Goal: Task Accomplishment & Management: Manage account settings

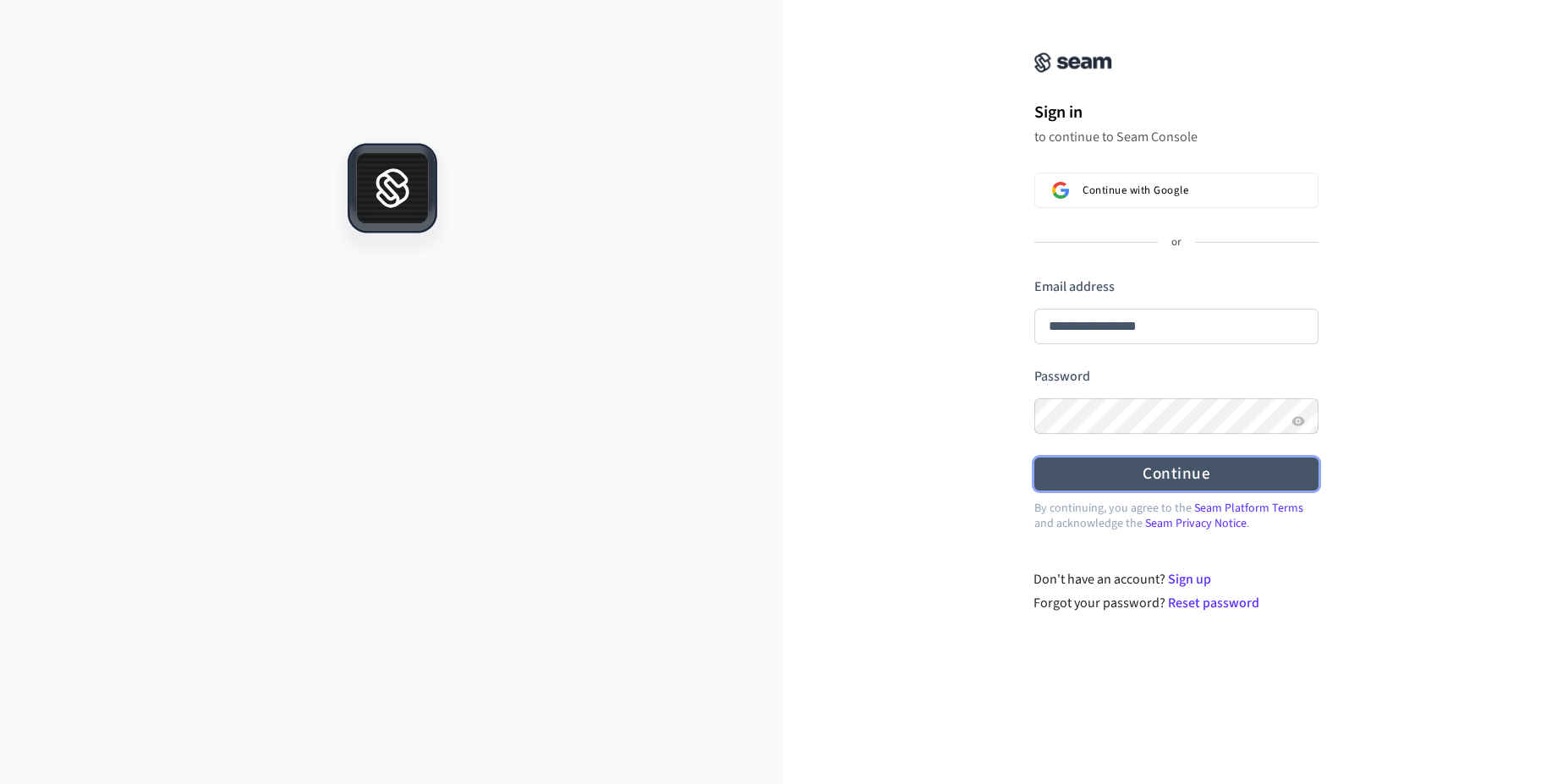
click at [1060, 374] on form "**********" at bounding box center [1176, 384] width 284 height 213
click at [1085, 483] on button "Continue" at bounding box center [1176, 473] width 284 height 33
type input "**********"
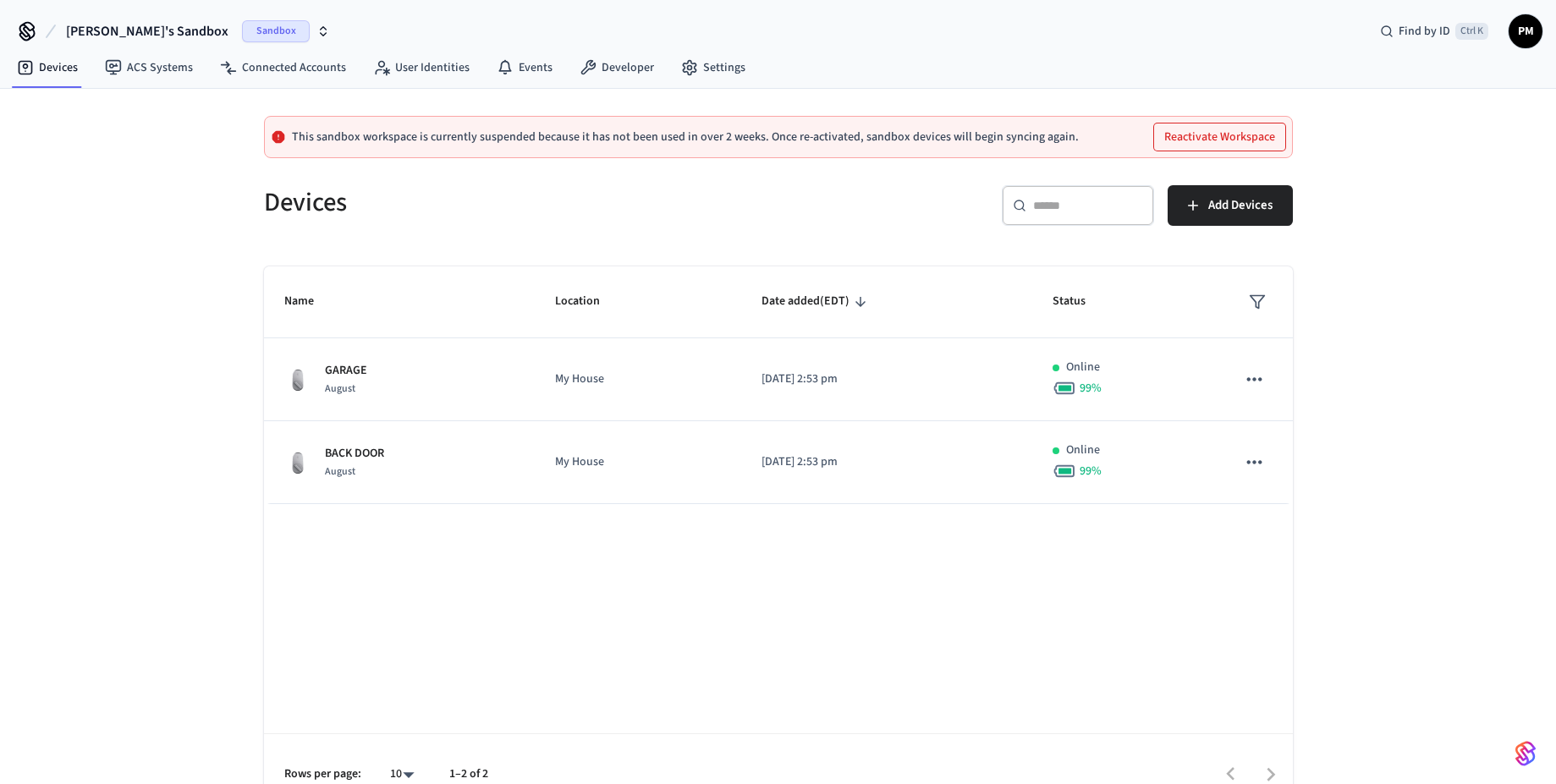
click at [156, 37] on span "[PERSON_NAME]'s Sandbox" at bounding box center [147, 31] width 163 height 21
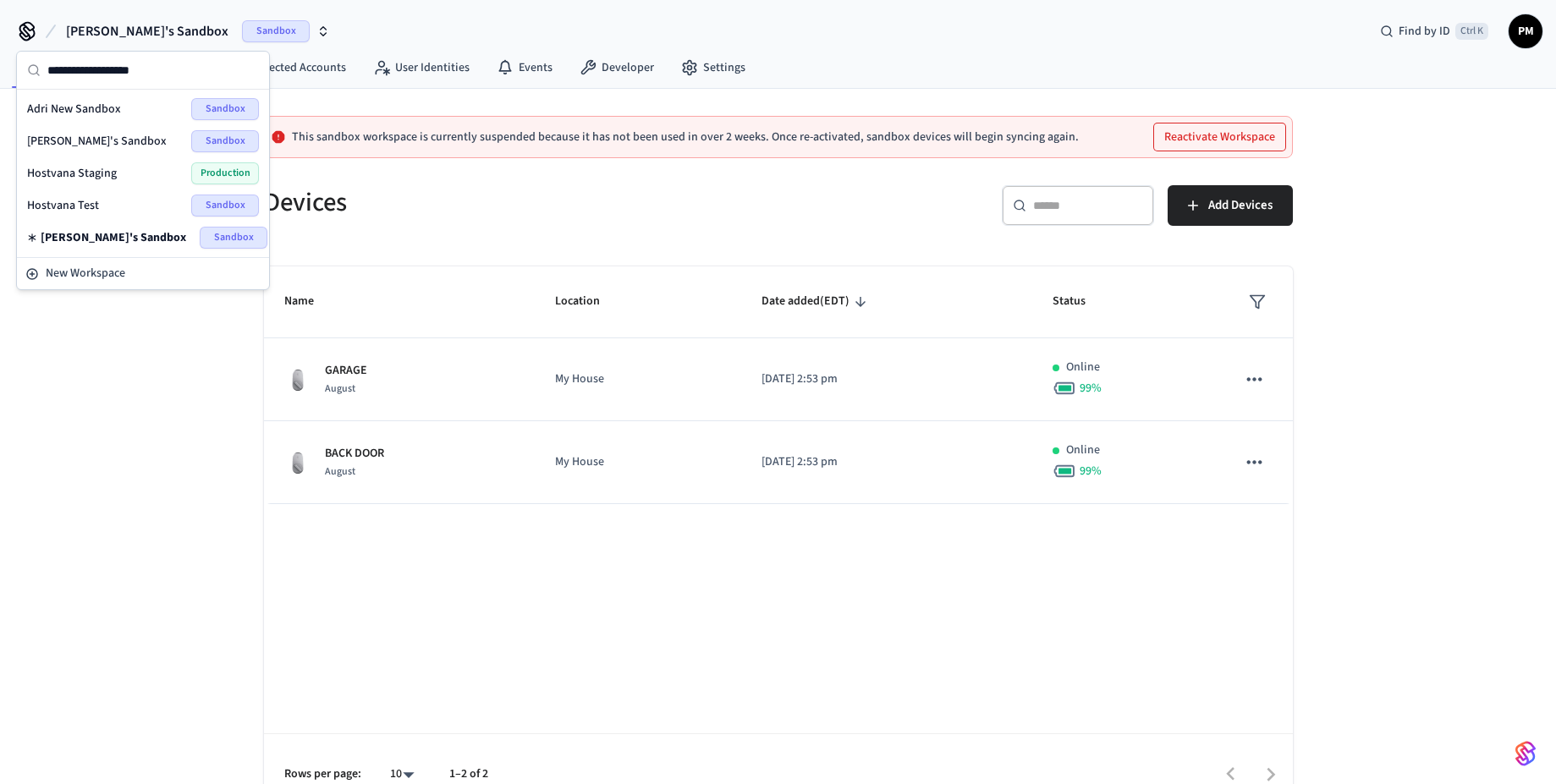
click at [90, 169] on span "Hostvana Staging" at bounding box center [71, 173] width 90 height 17
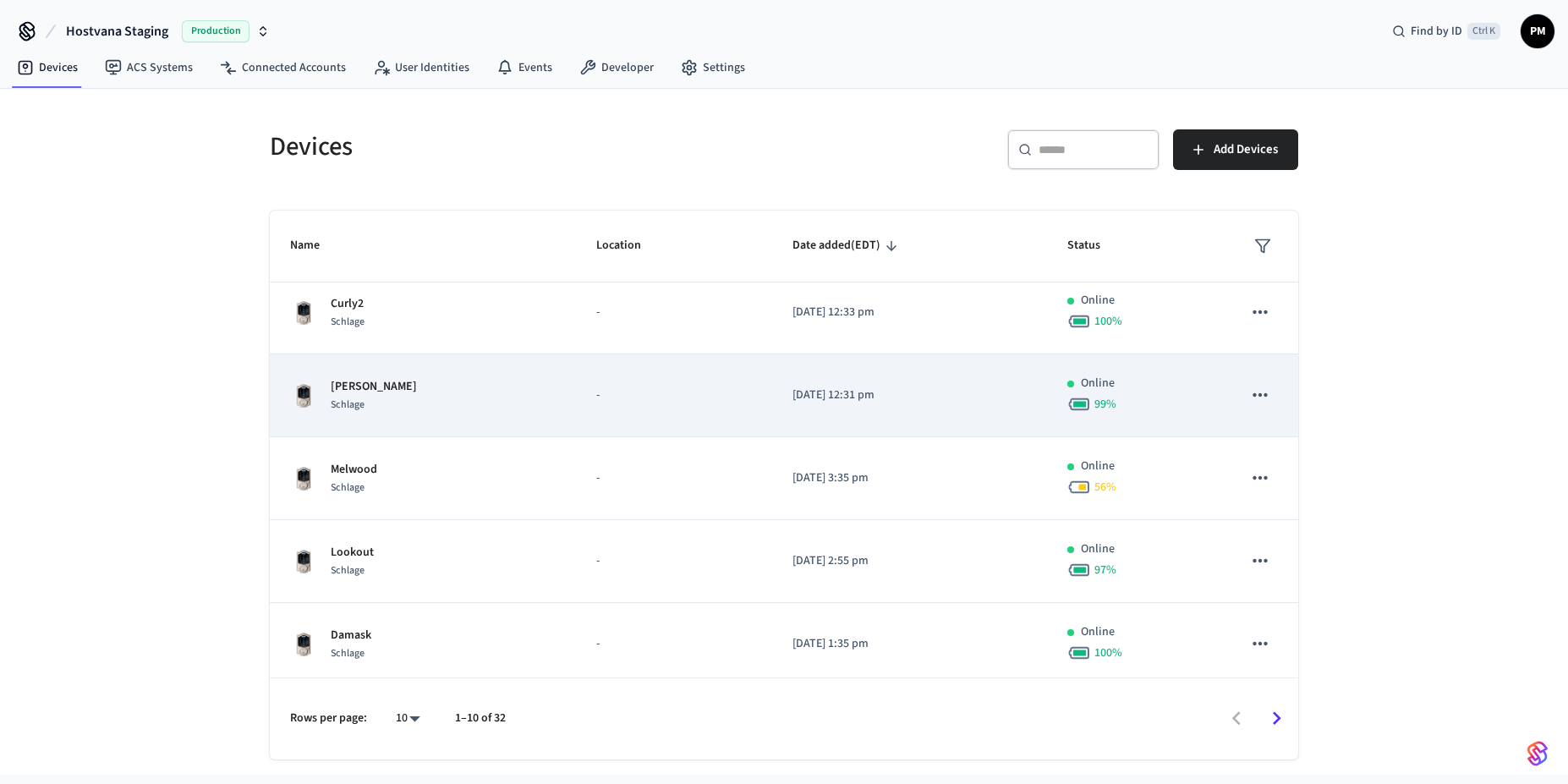
scroll to position [434, 0]
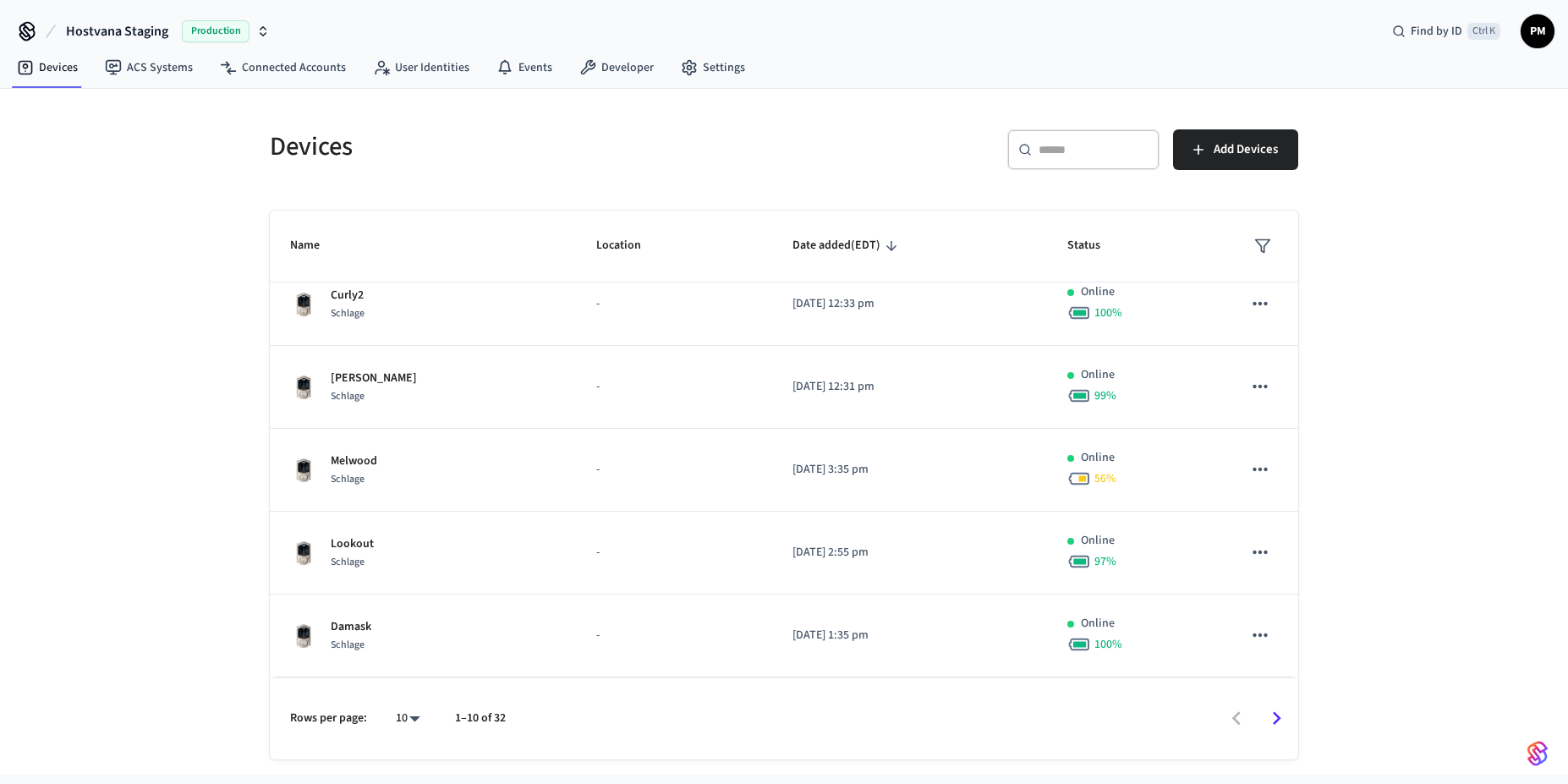
click at [405, 713] on body "Hostvana Staging Production Find by ID Ctrl K PM Devices ACS Systems Connected …" at bounding box center [784, 388] width 1568 height 775
click at [397, 729] on li "All" at bounding box center [400, 734] width 44 height 44
type input "**"
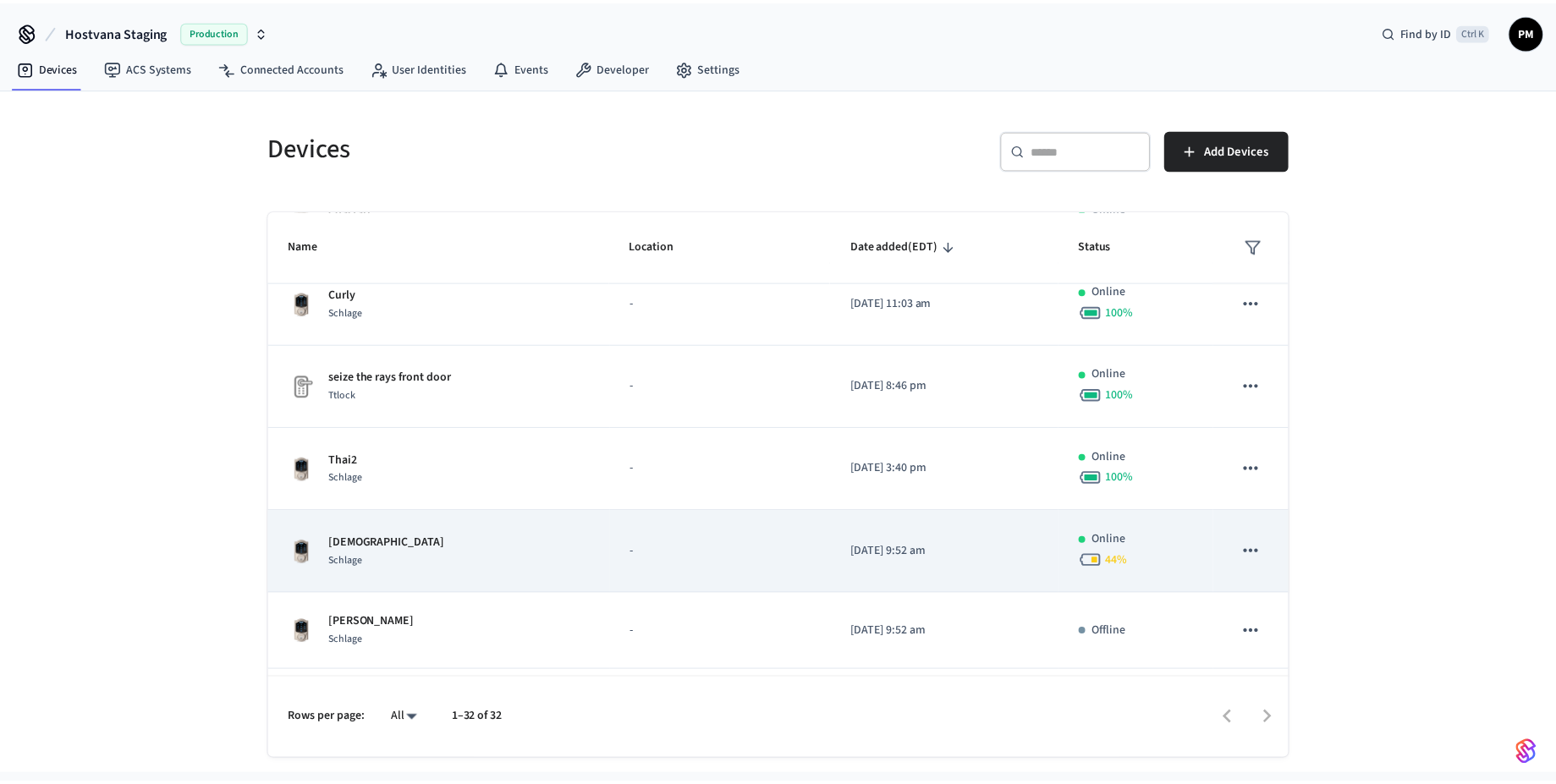
scroll to position [1116, 0]
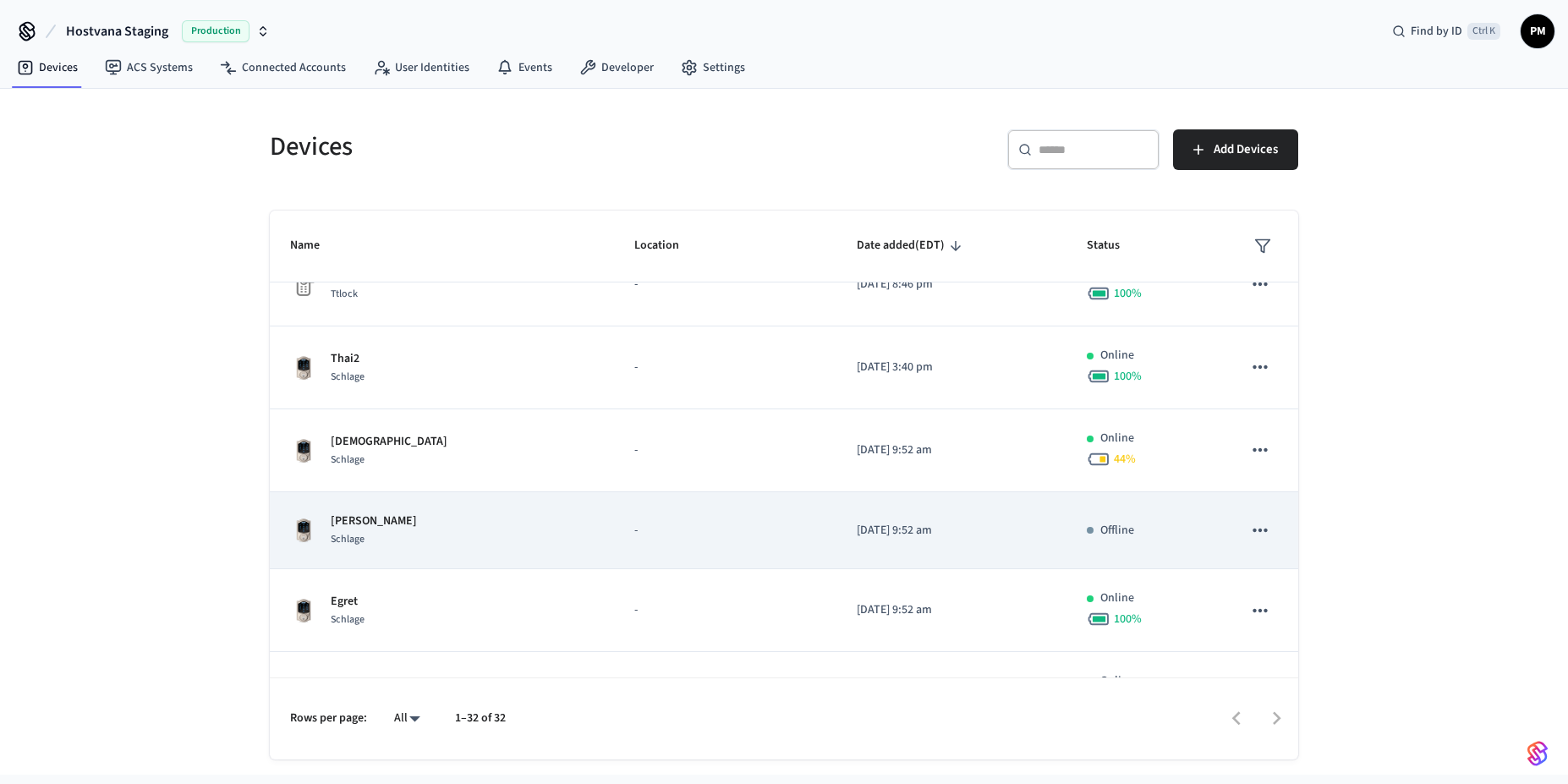
click at [434, 554] on td "[PERSON_NAME]" at bounding box center [442, 531] width 344 height 77
click at [1249, 534] on icon "sticky table" at bounding box center [1260, 531] width 22 height 22
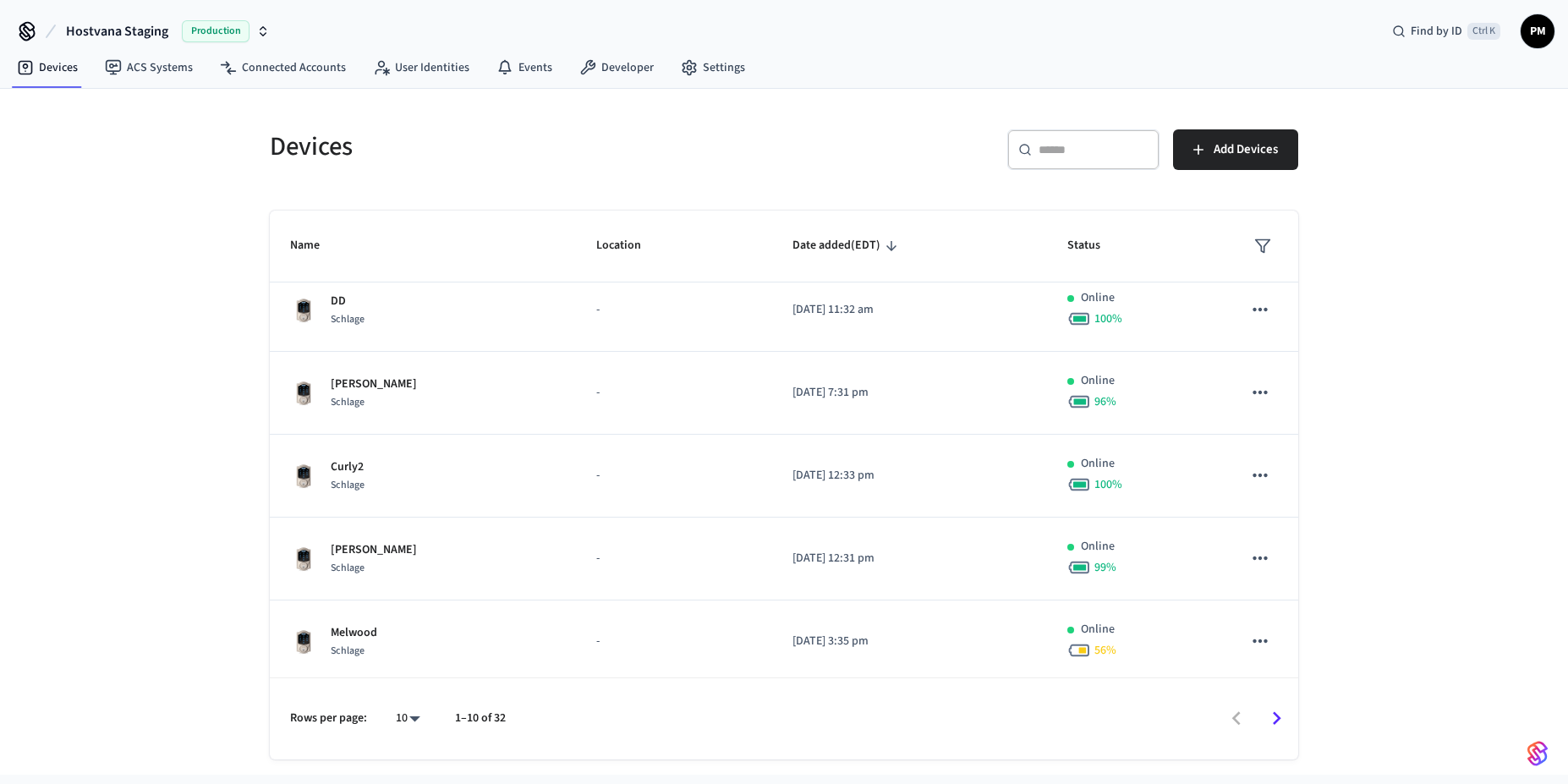
scroll to position [434, 0]
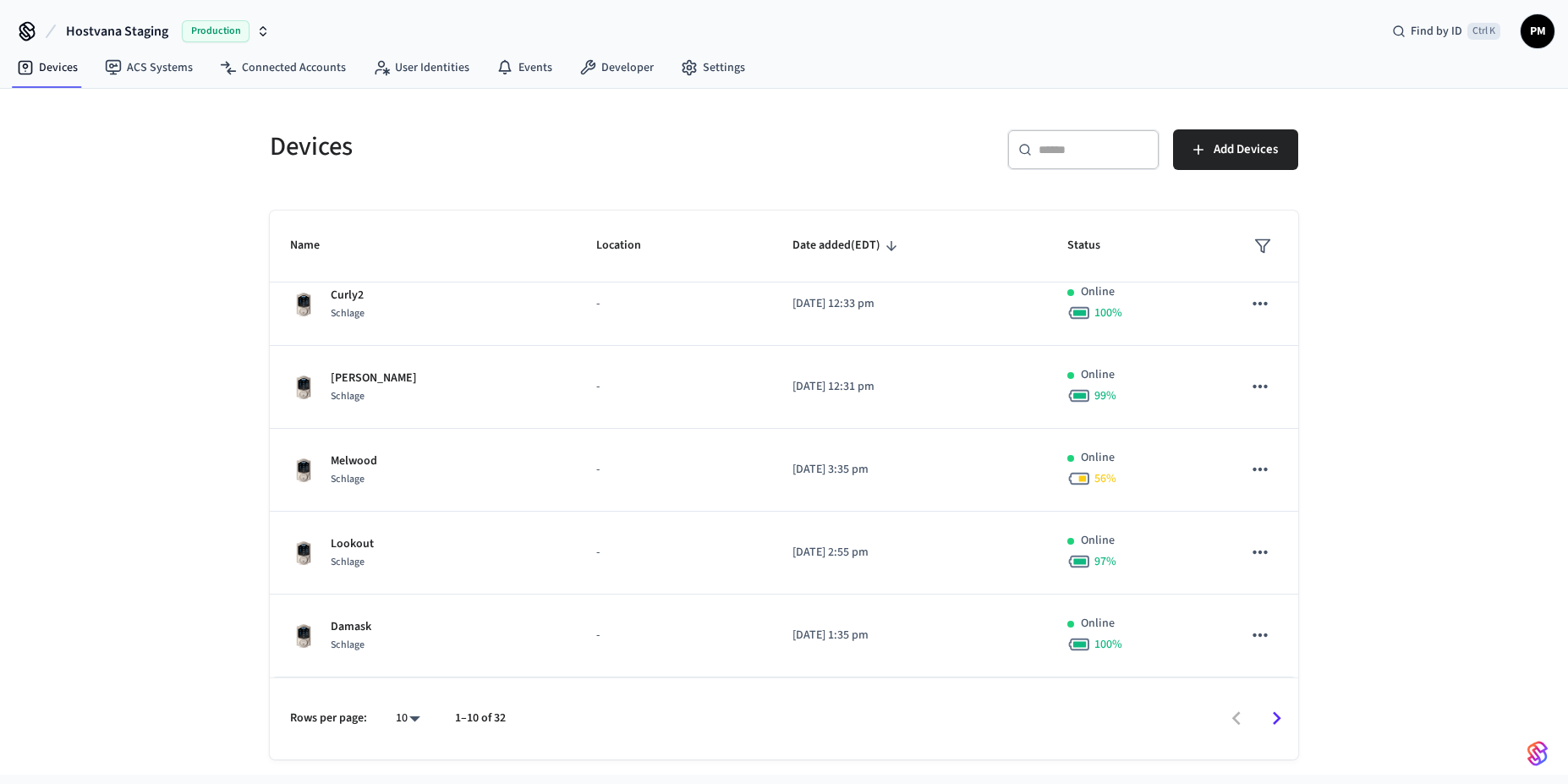
click at [419, 716] on body "Hostvana Staging Production Find by ID Ctrl K PM Devices ACS Systems Connected …" at bounding box center [784, 388] width 1568 height 775
click at [413, 746] on li "All" at bounding box center [400, 734] width 44 height 44
type input "**"
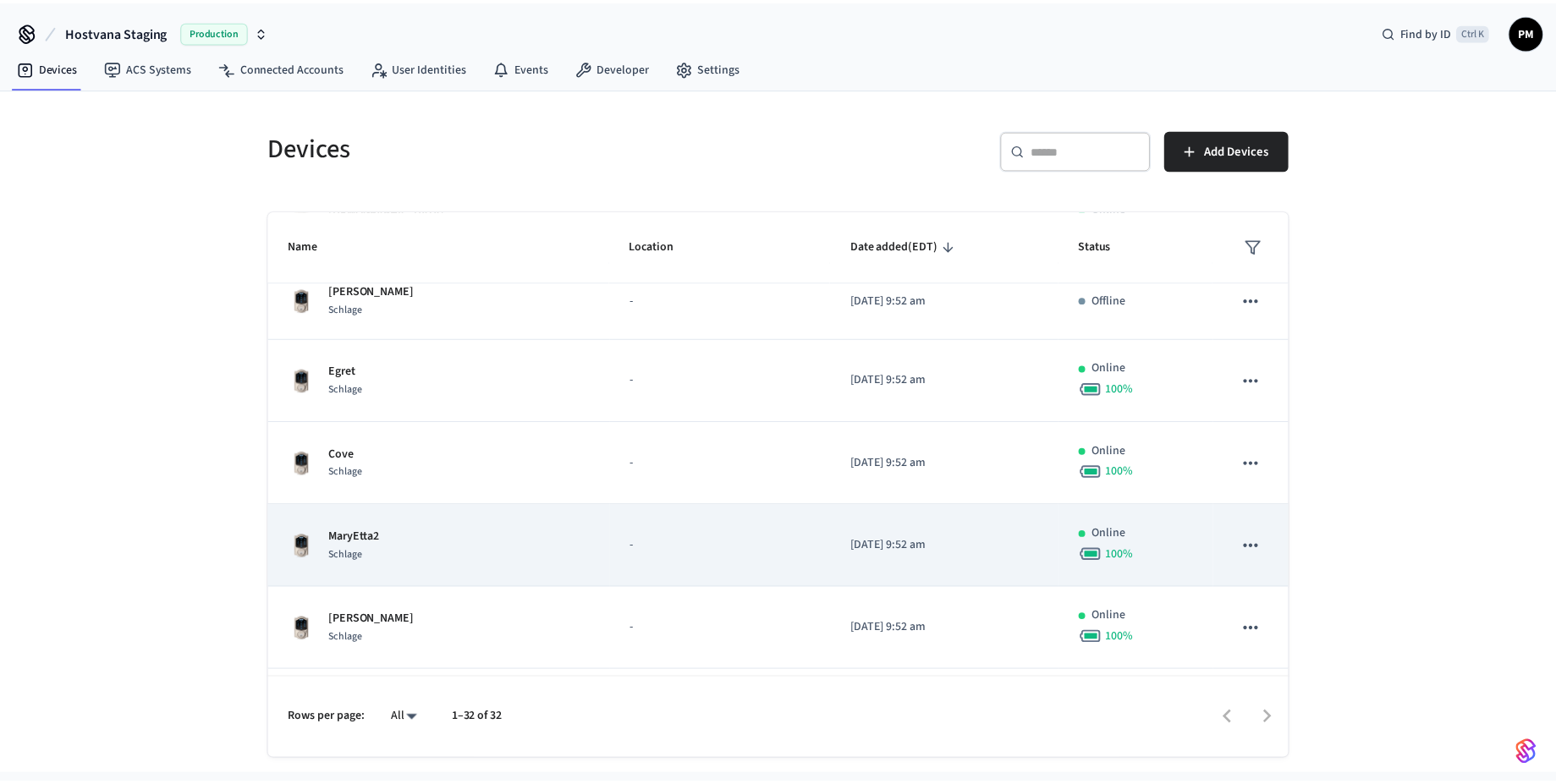
scroll to position [1347, 0]
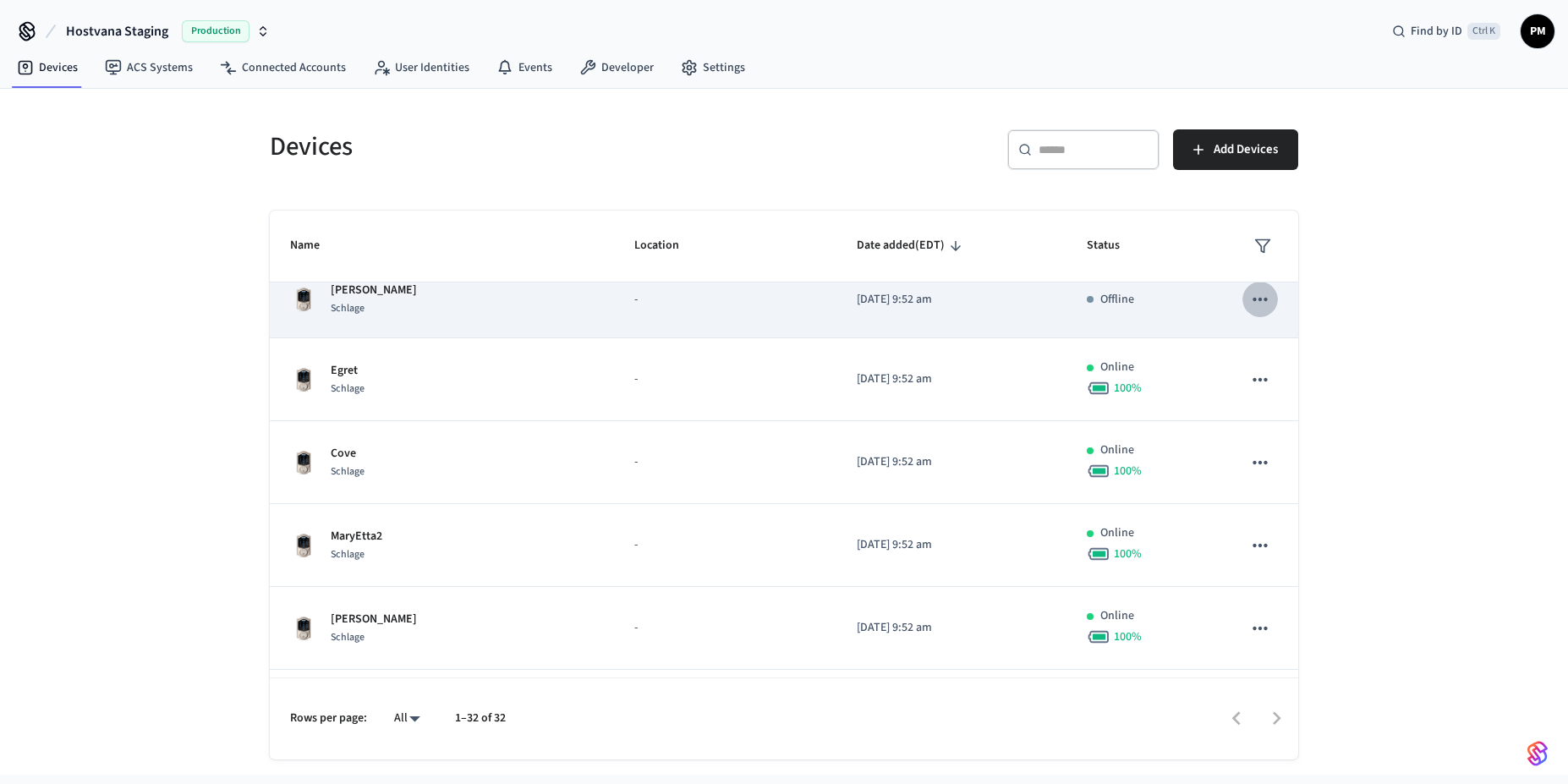
click at [1249, 301] on icon "sticky table" at bounding box center [1260, 299] width 22 height 22
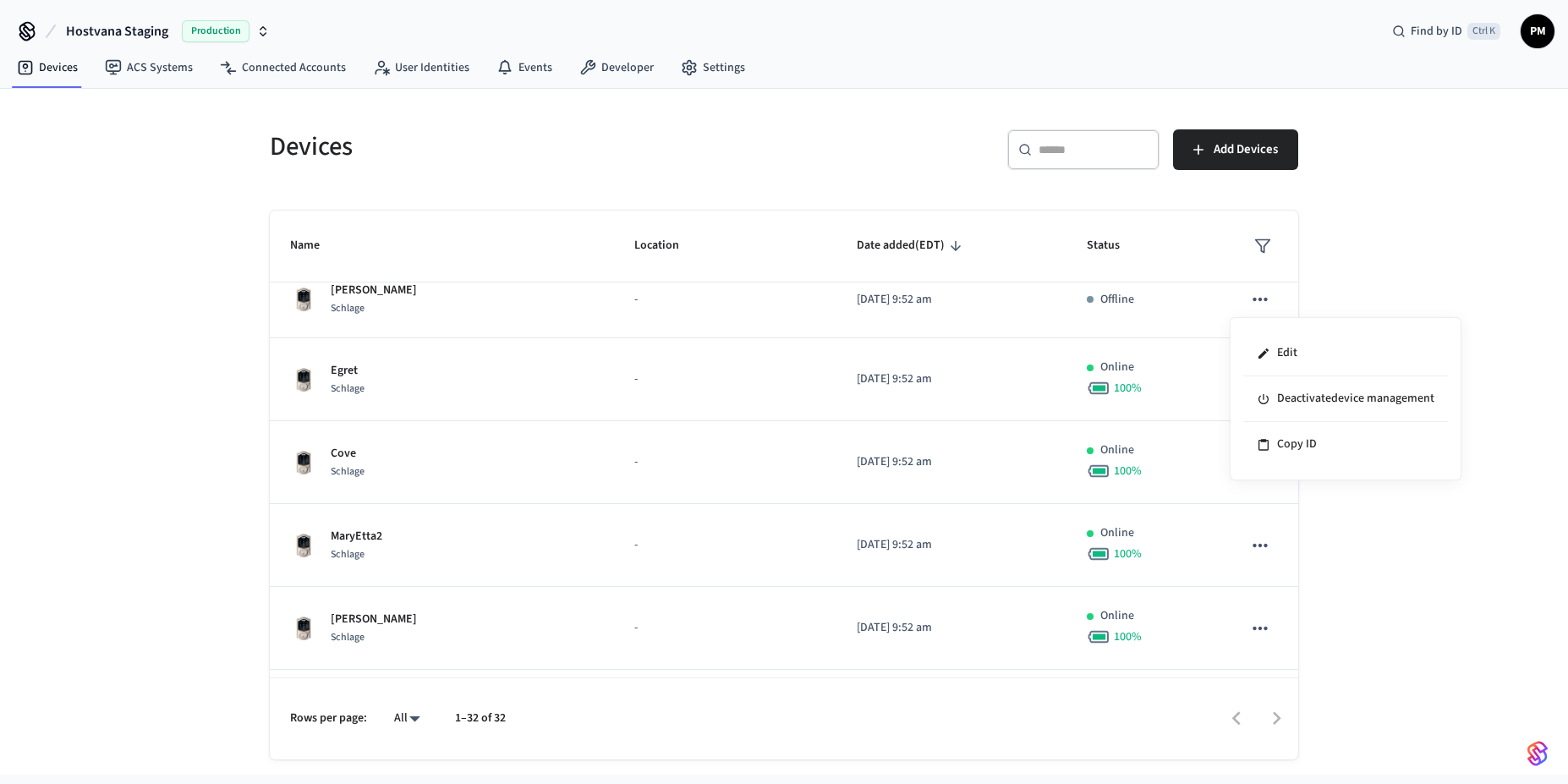
click at [1255, 302] on div at bounding box center [784, 392] width 1568 height 784
click at [1249, 306] on icon "sticky table" at bounding box center [1260, 299] width 22 height 22
click at [1272, 351] on li "Edit" at bounding box center [1346, 353] width 205 height 45
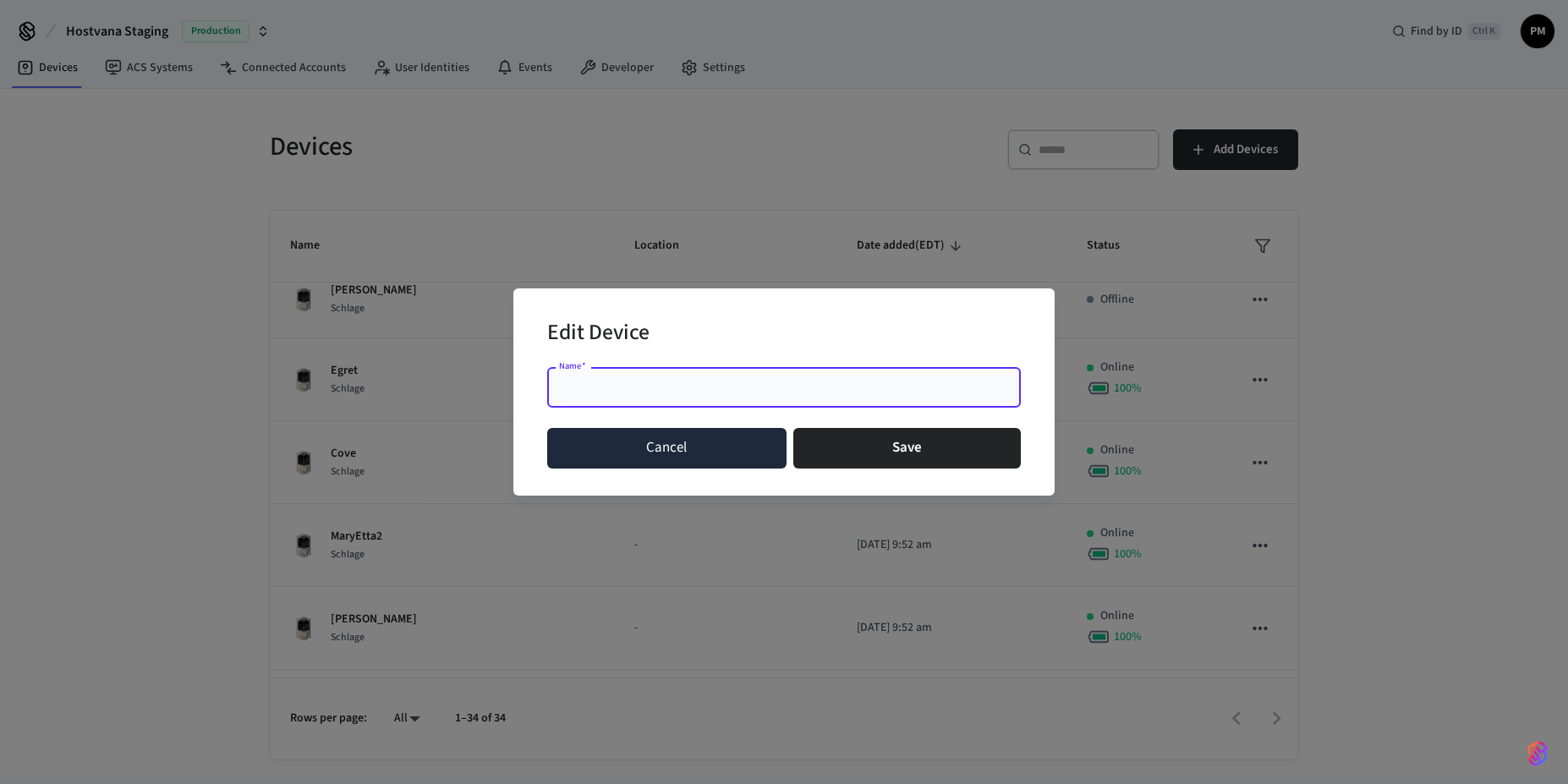
click at [732, 452] on button "Cancel" at bounding box center [667, 448] width 240 height 40
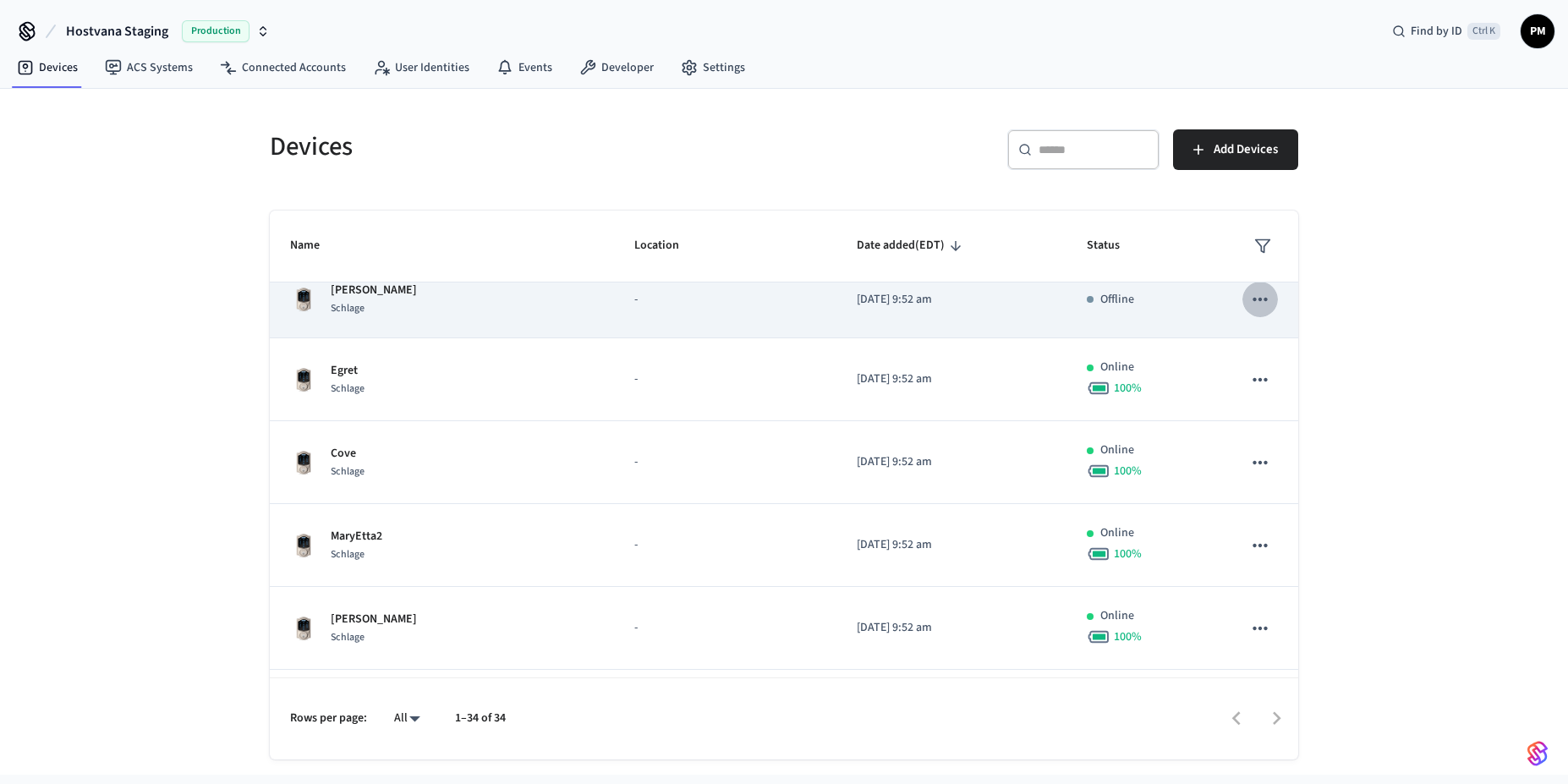
click at [1249, 299] on icon "sticky table" at bounding box center [1260, 299] width 22 height 22
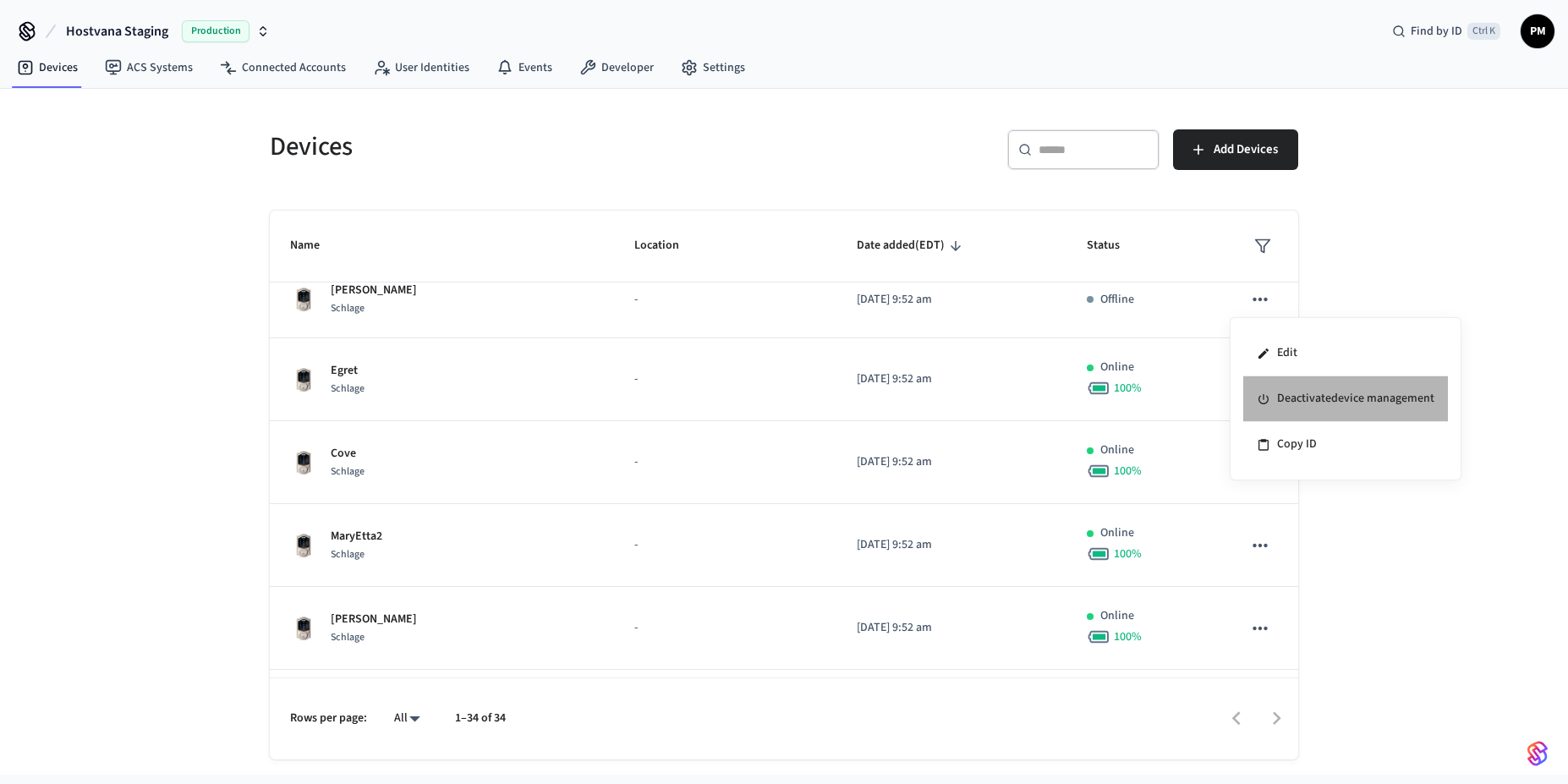
click at [1288, 399] on li "Deactivate device management" at bounding box center [1346, 399] width 205 height 45
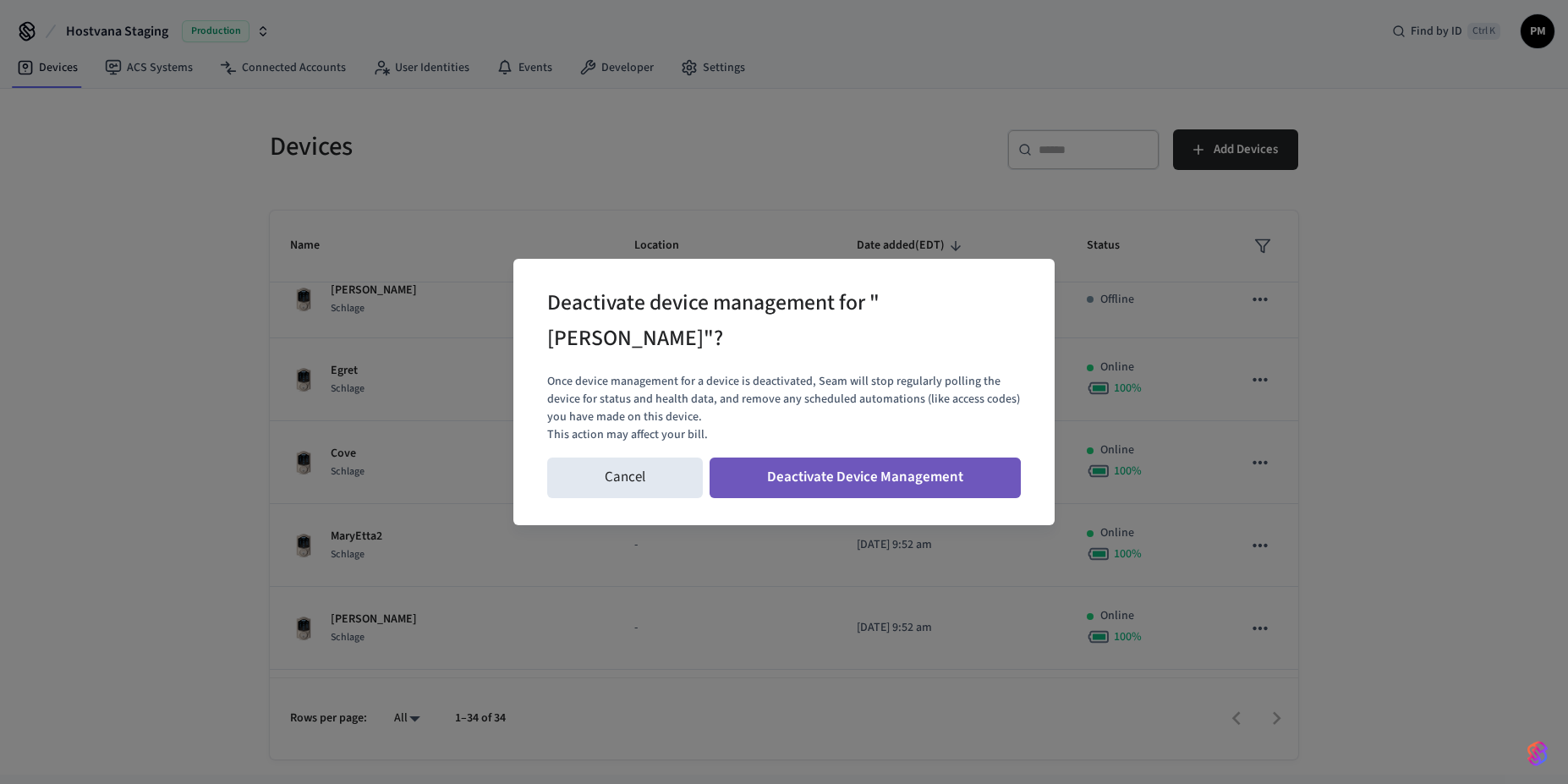
click at [862, 462] on button "Deactivate Device Management" at bounding box center [866, 477] width 312 height 40
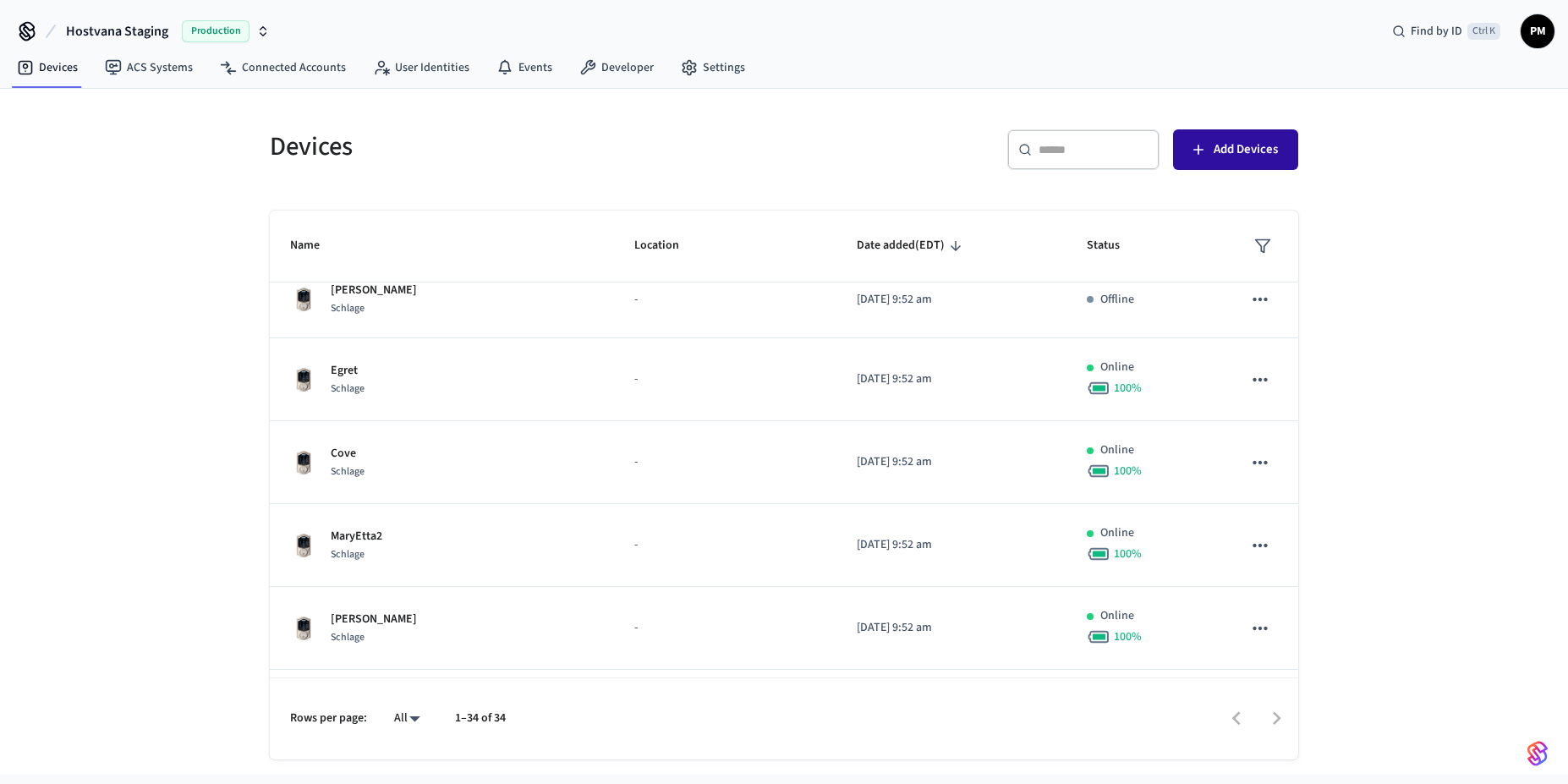
click at [1237, 158] on span "Add Devices" at bounding box center [1246, 150] width 64 height 22
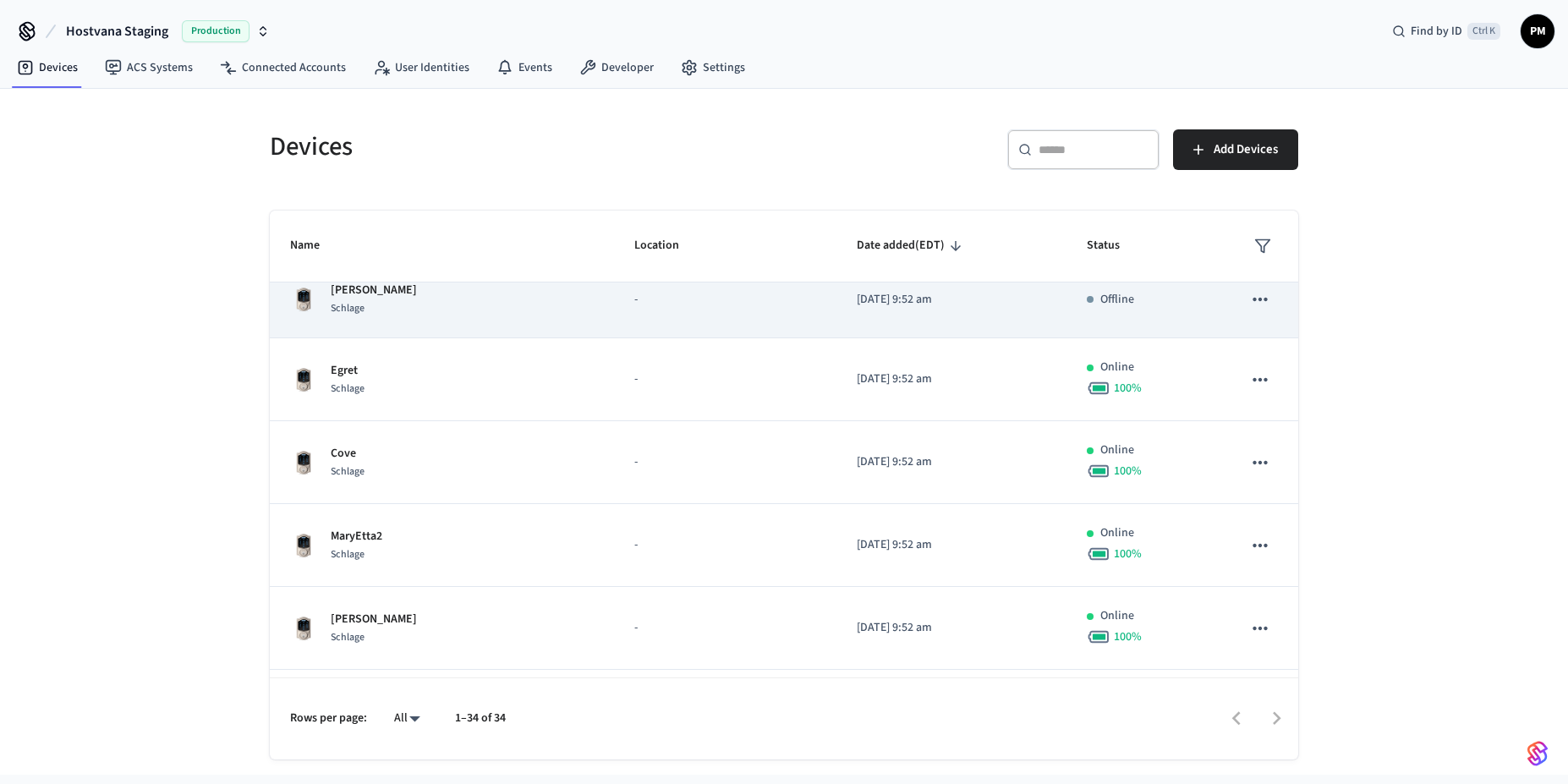
click at [1252, 301] on icon "sticky table" at bounding box center [1259, 299] width 15 height 3
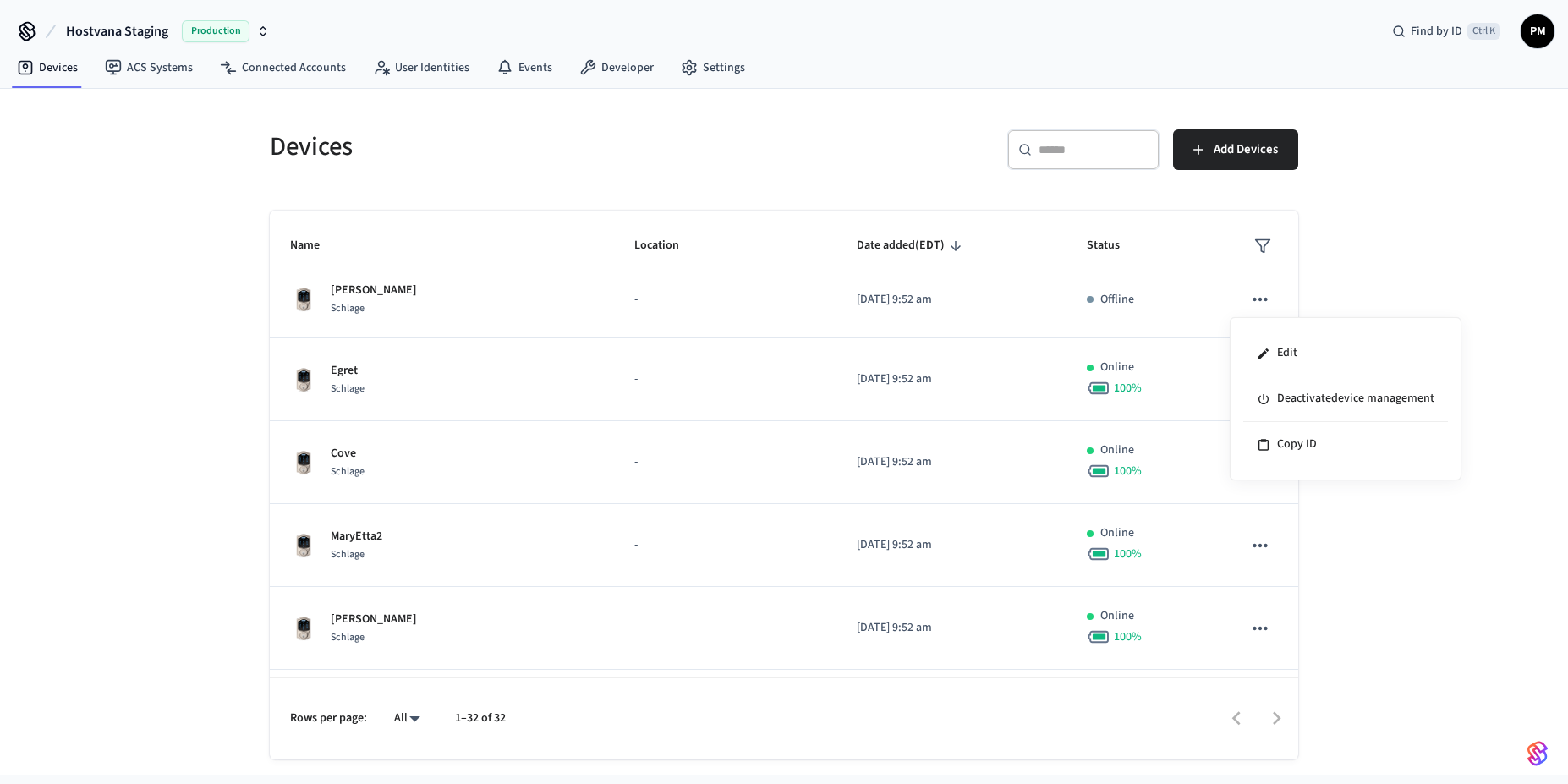
click at [1381, 288] on div at bounding box center [784, 392] width 1568 height 784
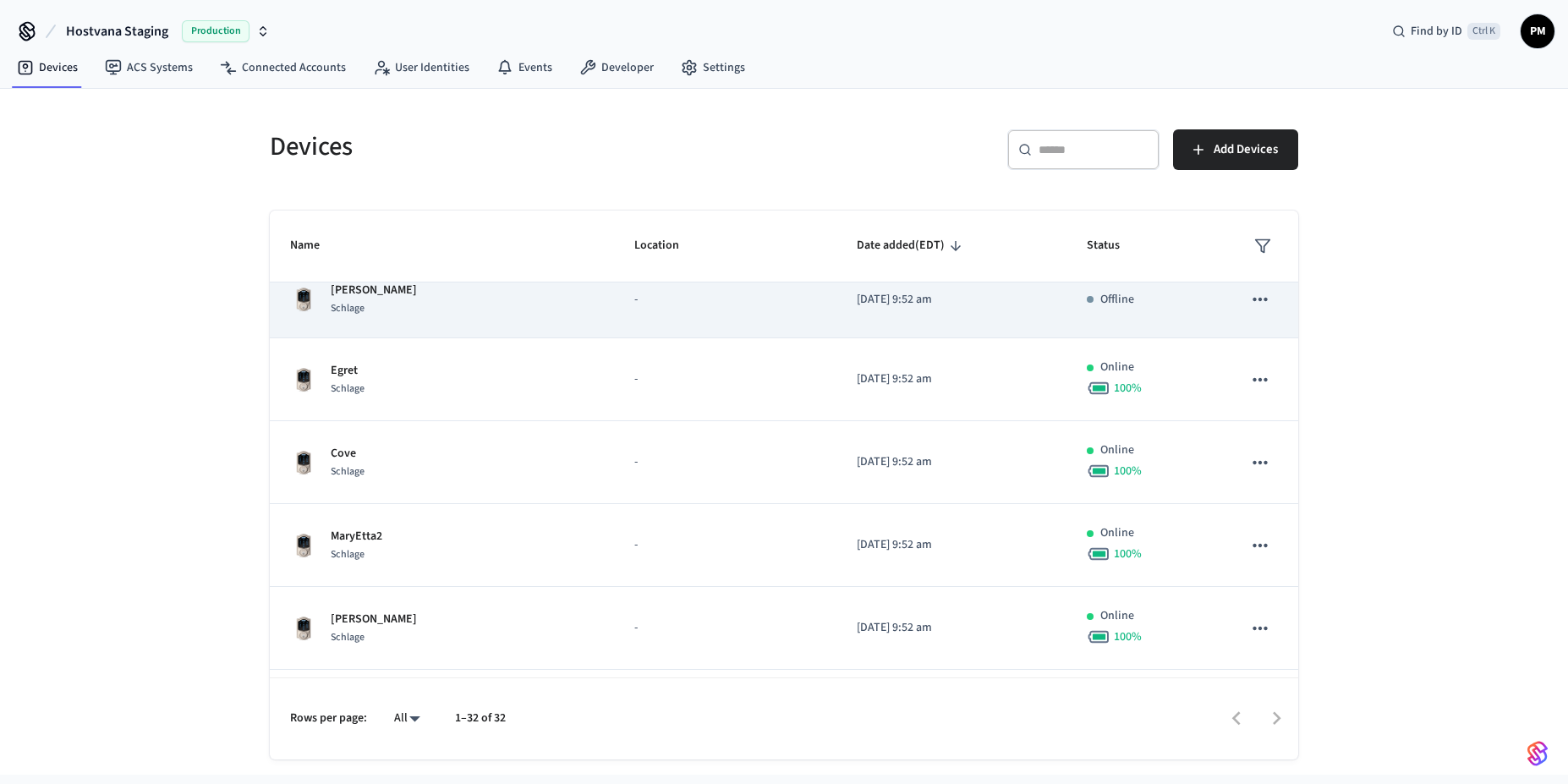
click at [1066, 308] on td "Offline" at bounding box center [1144, 300] width 156 height 77
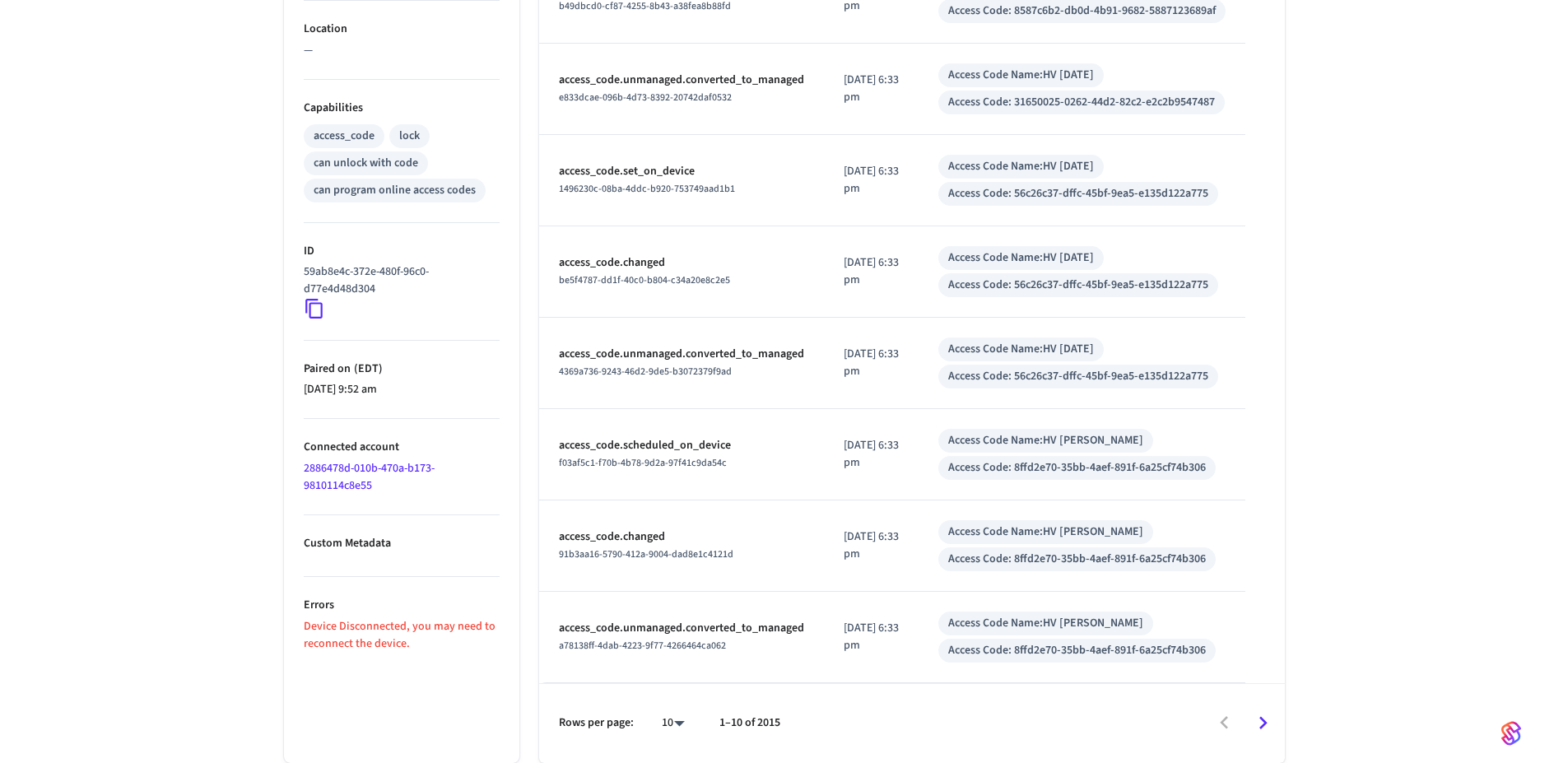
scroll to position [198, 0]
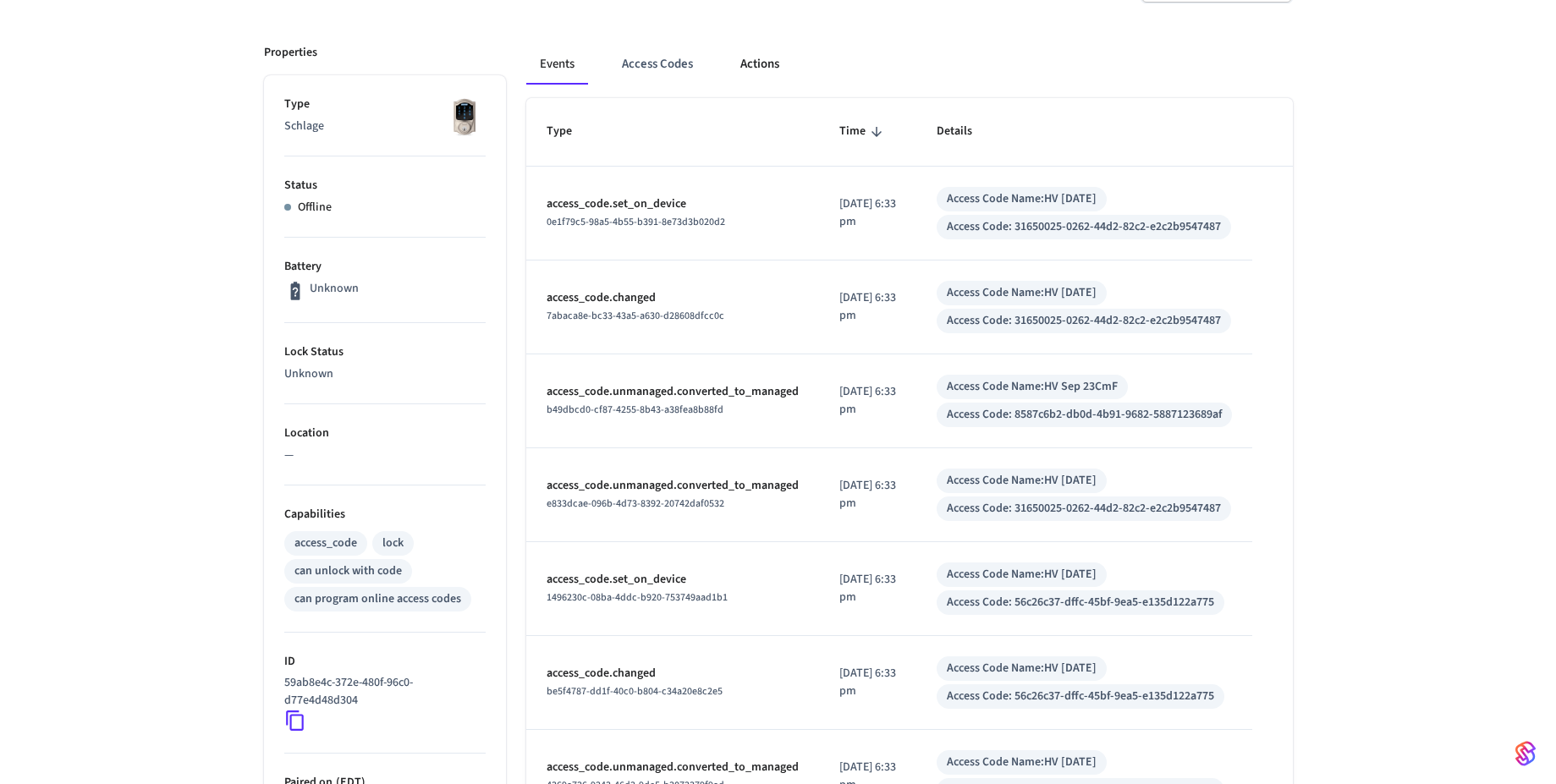
click at [768, 68] on button "Actions" at bounding box center [760, 64] width 66 height 40
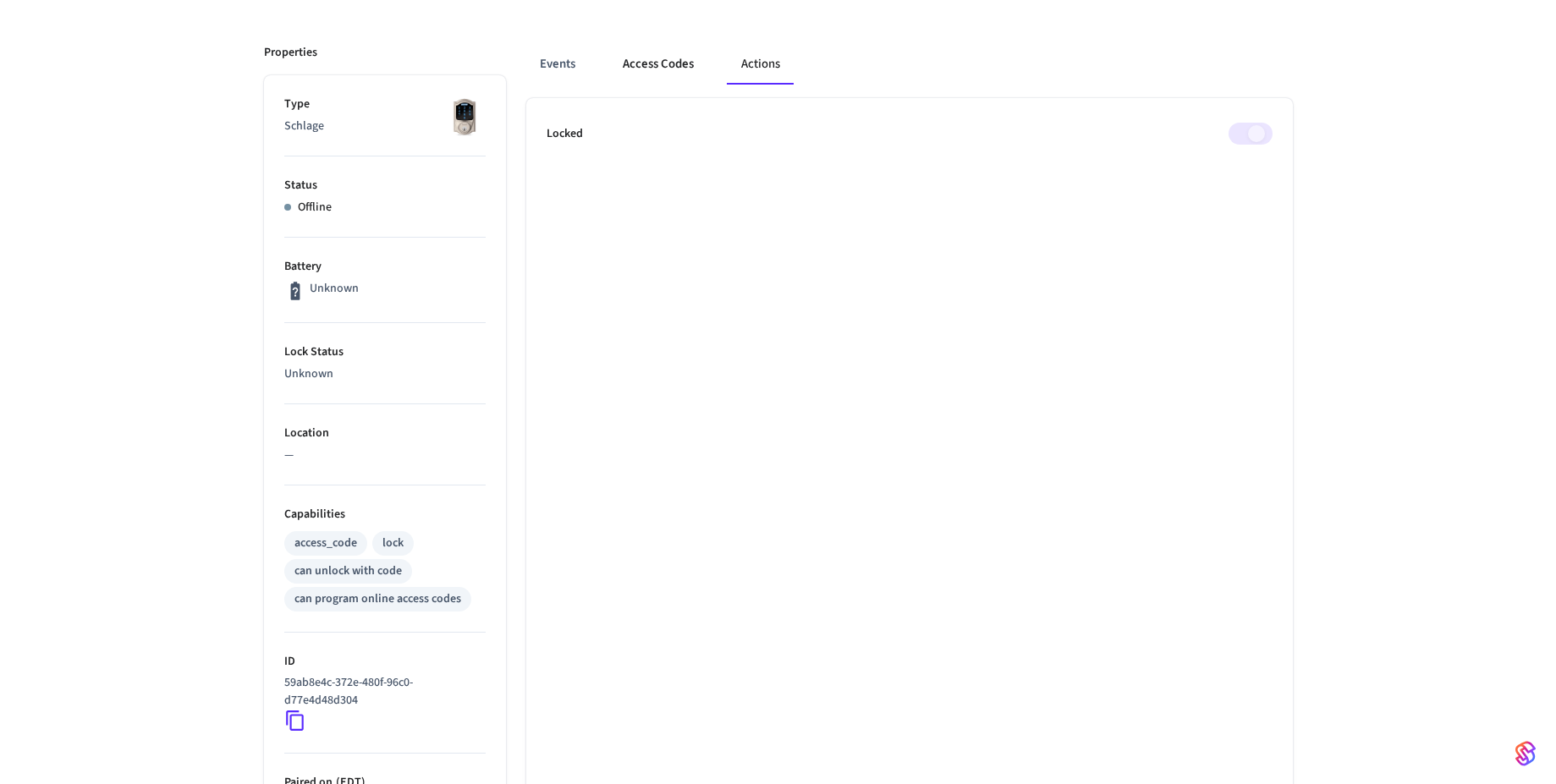
click at [657, 74] on button "Access Codes" at bounding box center [657, 64] width 98 height 40
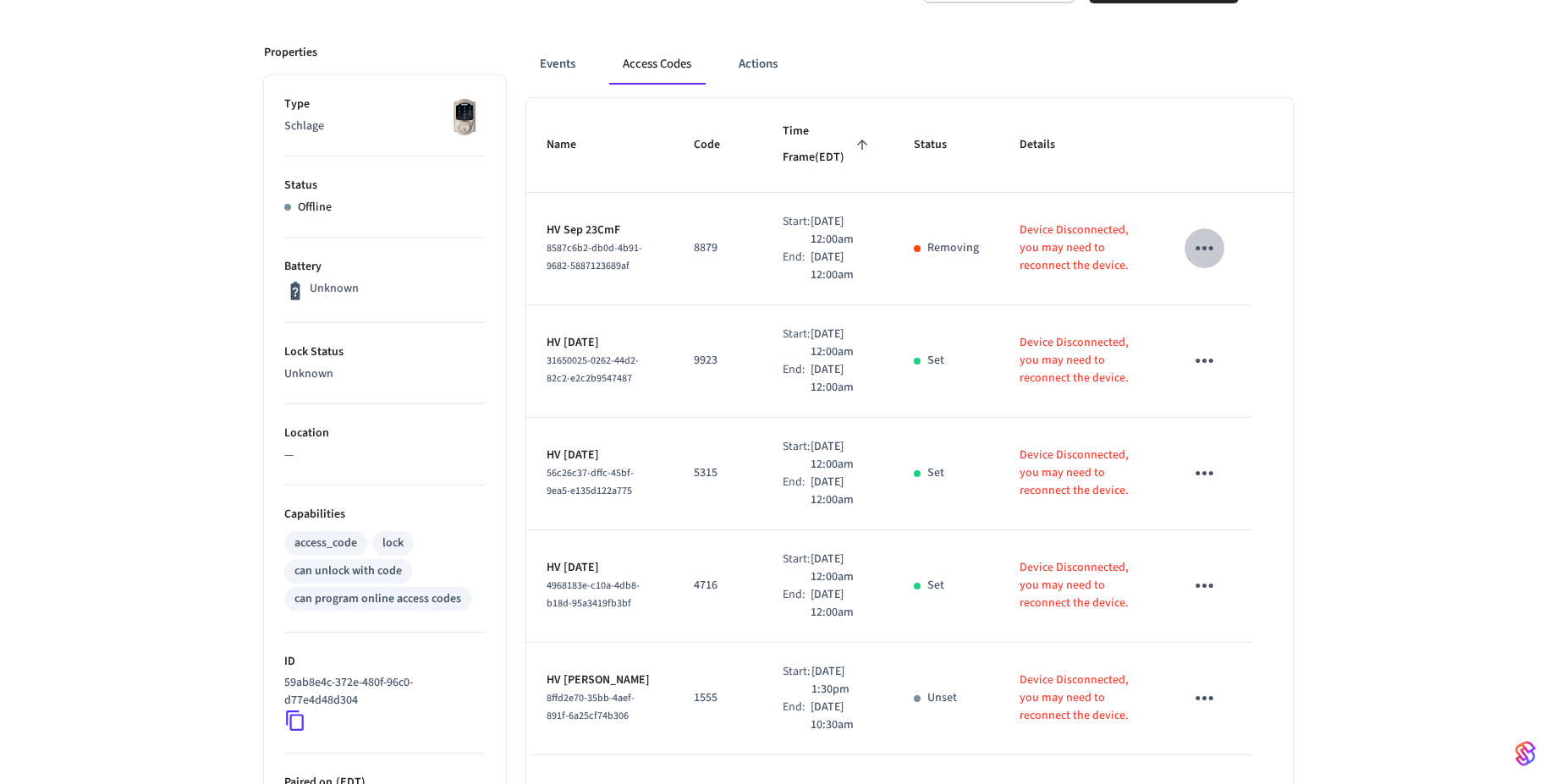
click at [1206, 249] on icon "sticky table" at bounding box center [1205, 249] width 18 height 4
click at [1363, 231] on div at bounding box center [784, 392] width 1569 height 784
